Goal: Information Seeking & Learning: Find specific fact

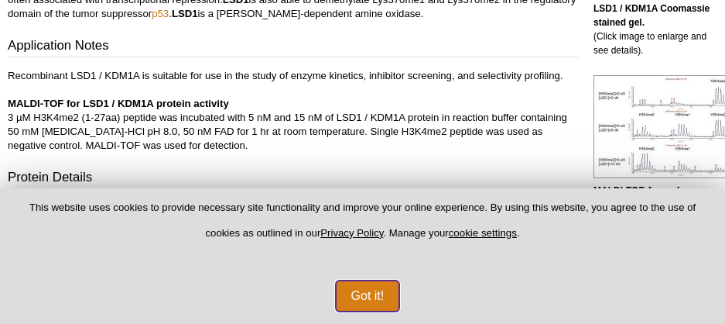
click at [369, 296] on button "Got it!" at bounding box center [368, 295] width 64 height 31
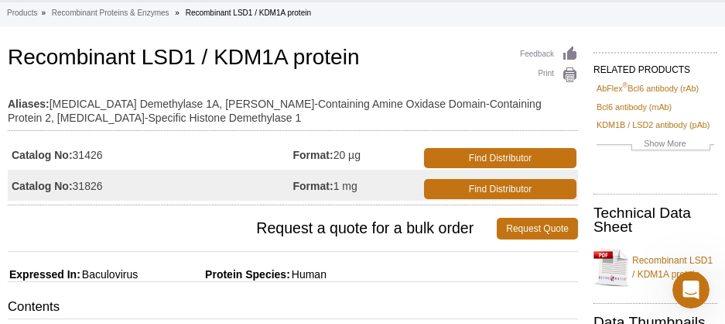
scroll to position [67, 0]
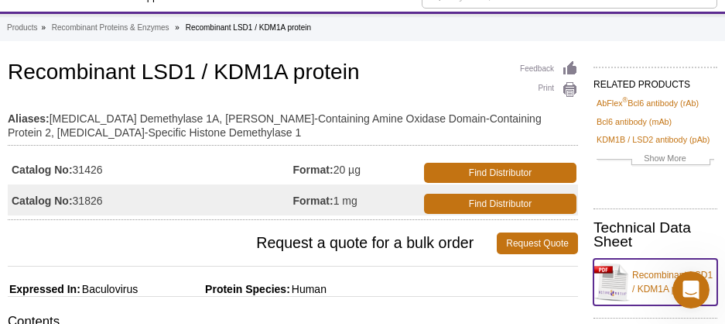
click at [652, 275] on link "Recombinant LSD1 / KDM1A protein" at bounding box center [656, 281] width 124 height 46
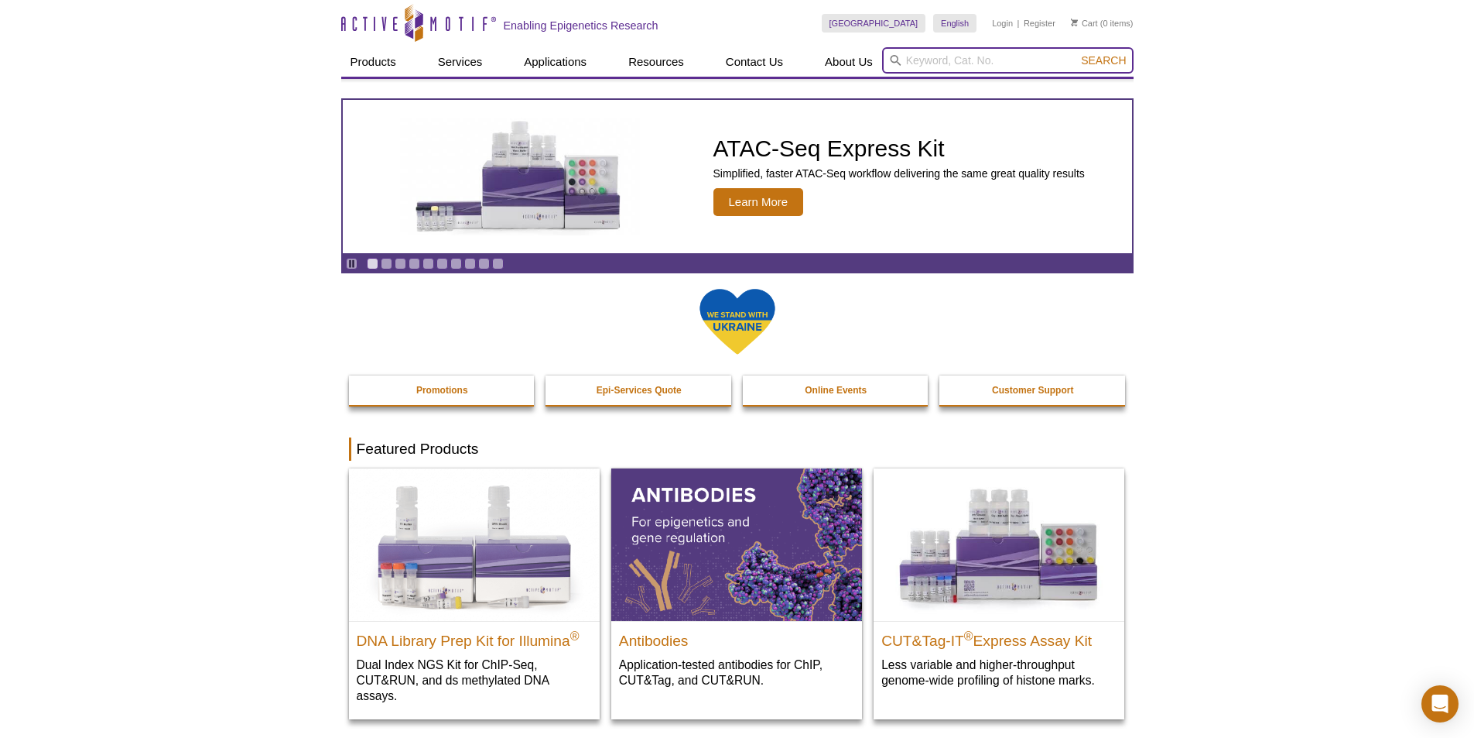
click at [973, 56] on input "search" at bounding box center [1008, 60] width 252 height 26
type input "KDM1B"
click at [1077, 53] on button "Search" at bounding box center [1104, 60] width 54 height 14
